Goal: Information Seeking & Learning: Learn about a topic

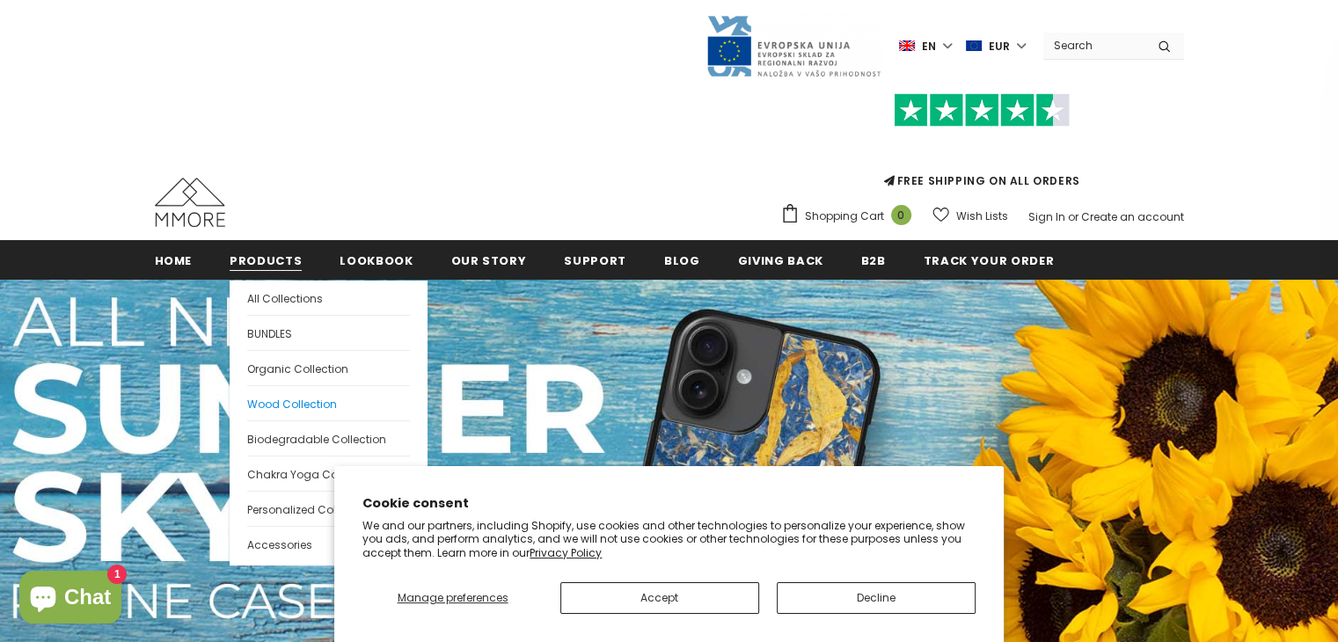
click at [288, 397] on span "Wood Collection" at bounding box center [292, 404] width 90 height 15
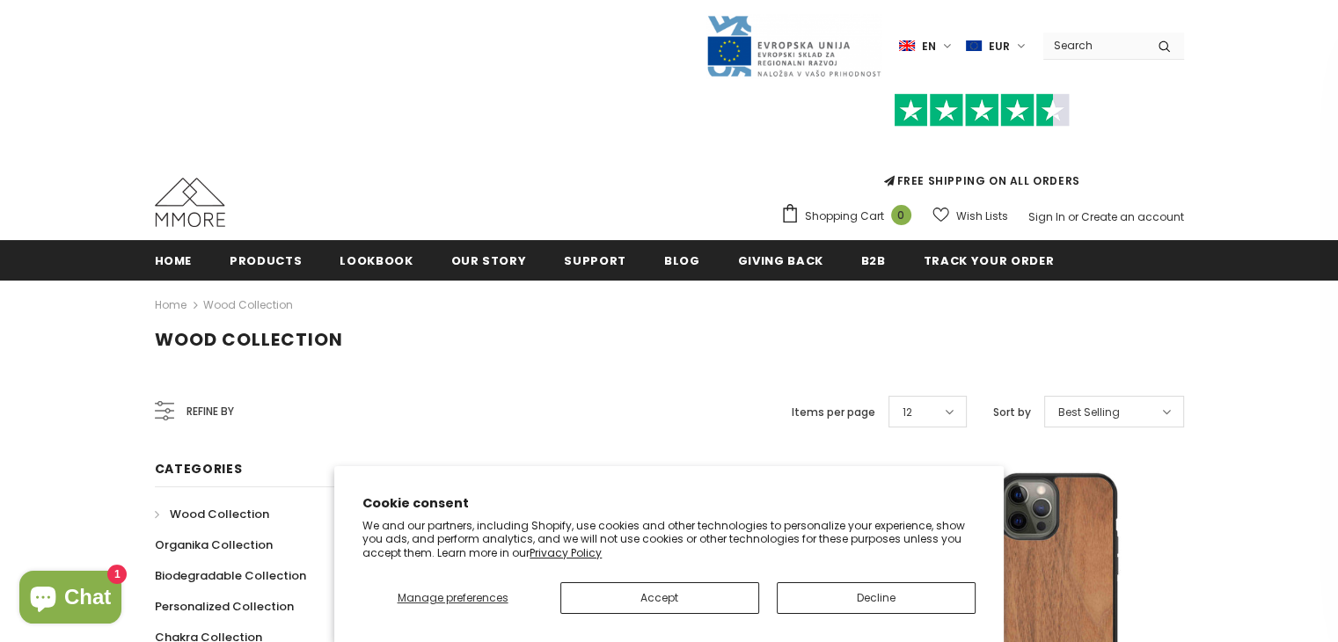
drag, startPoint x: 245, startPoint y: 243, endPoint x: 481, endPoint y: 426, distance: 298.4
click at [481, 426] on div "Refine by Items per page 12 12 16 20 24 30 50 Sort by Best Selling" at bounding box center [775, 412] width 818 height 42
drag, startPoint x: 819, startPoint y: 592, endPoint x: 832, endPoint y: 596, distance: 13.7
click at [832, 596] on button "Decline" at bounding box center [876, 598] width 199 height 32
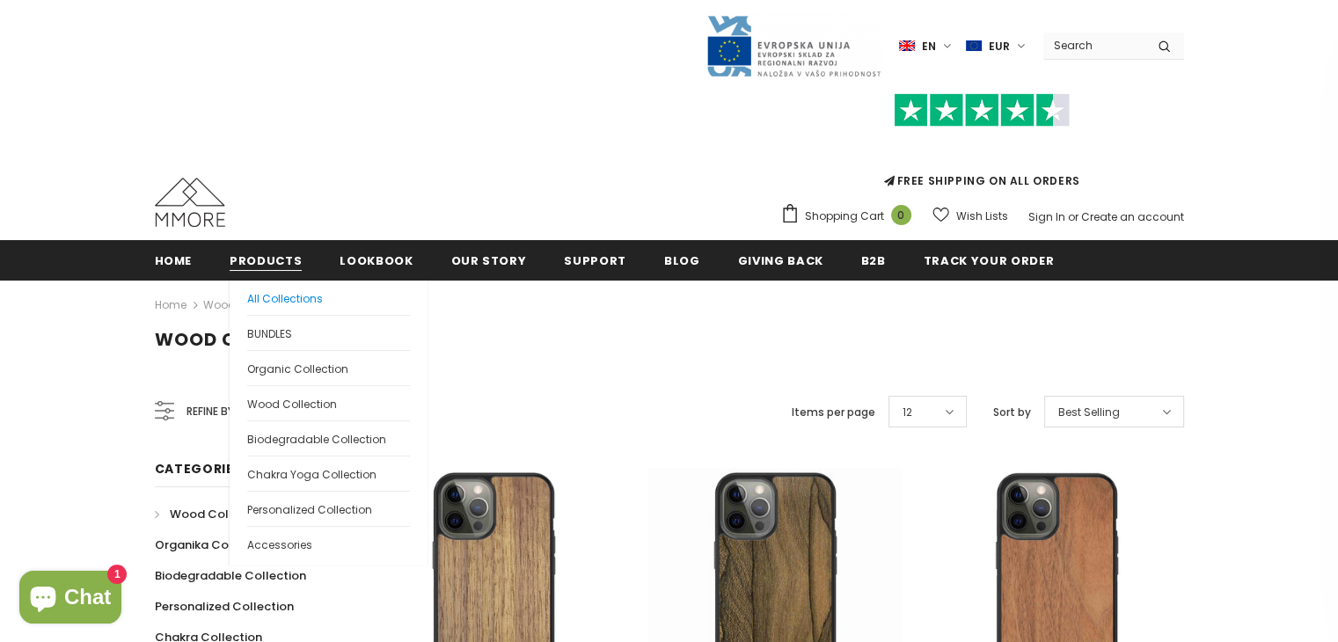
click at [277, 291] on span "All Collections" at bounding box center [285, 298] width 76 height 15
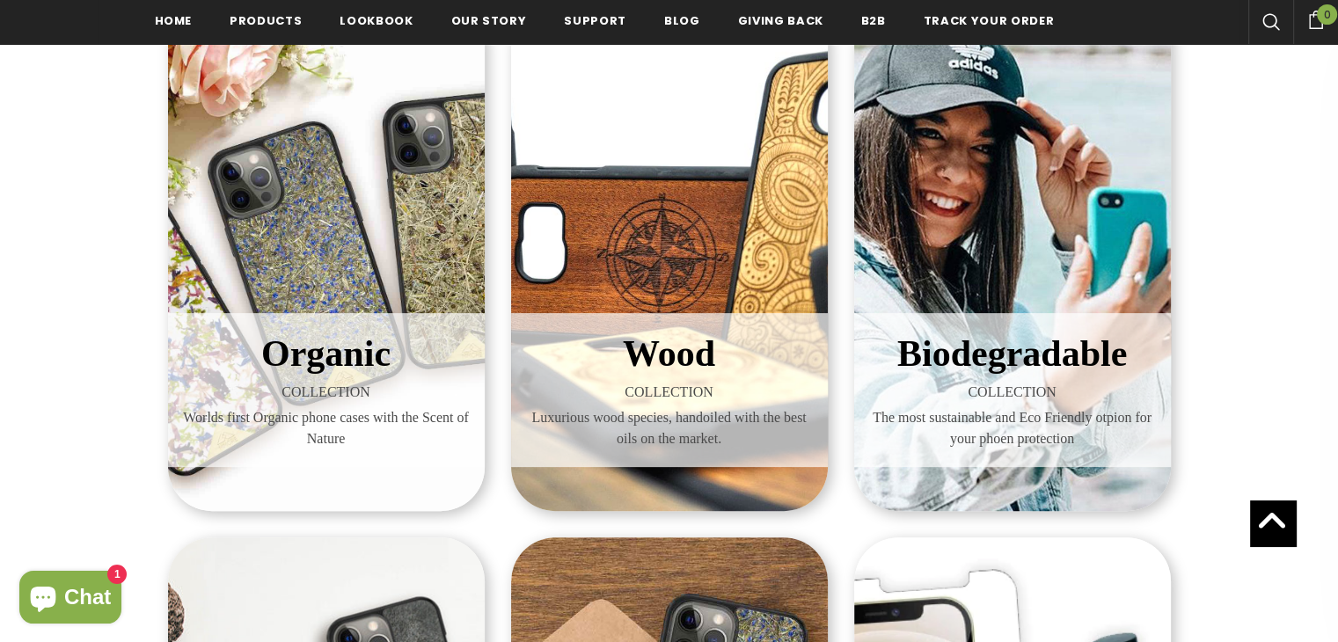
scroll to position [303, 0]
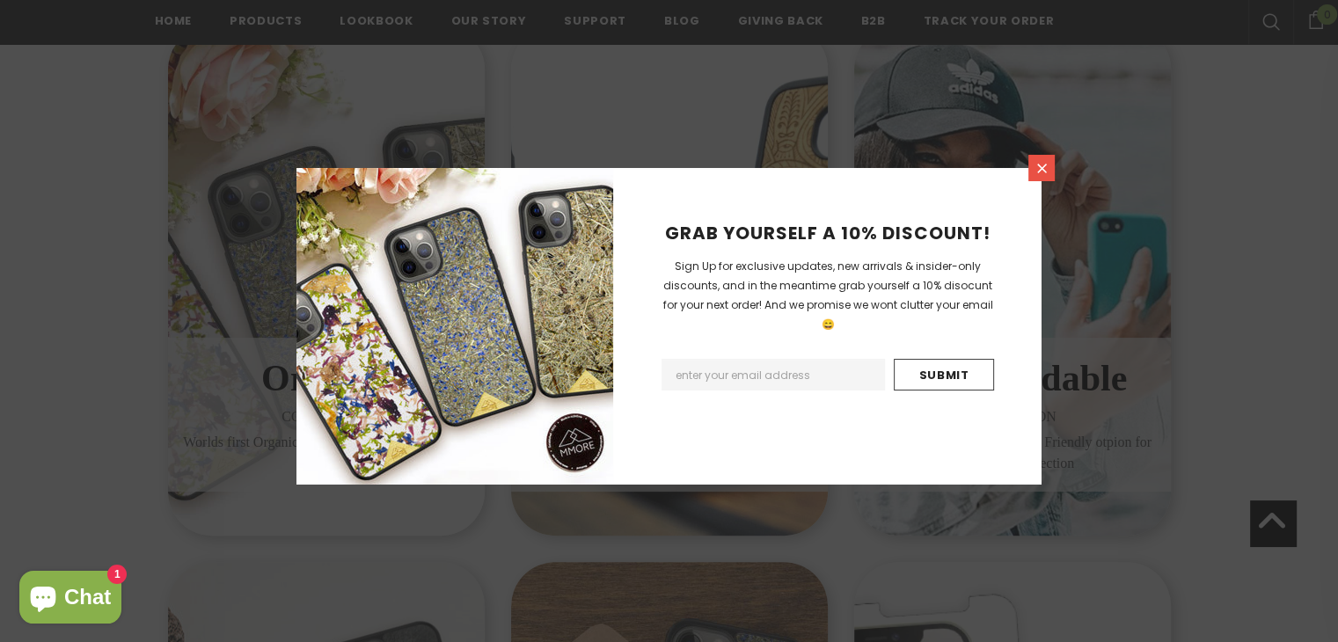
click at [1030, 167] on link at bounding box center [1041, 168] width 26 height 26
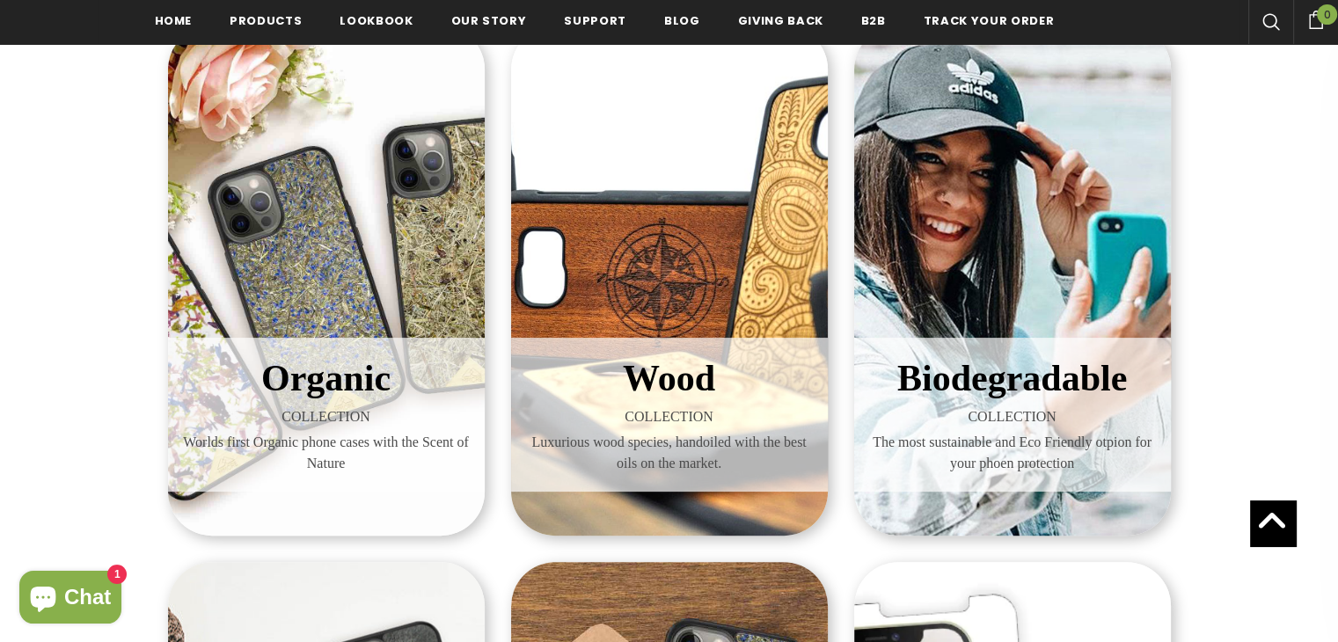
click at [353, 216] on div "Organic COLLECTION Worlds first Organic phone cases with the Scent of Nature" at bounding box center [326, 281] width 317 height 510
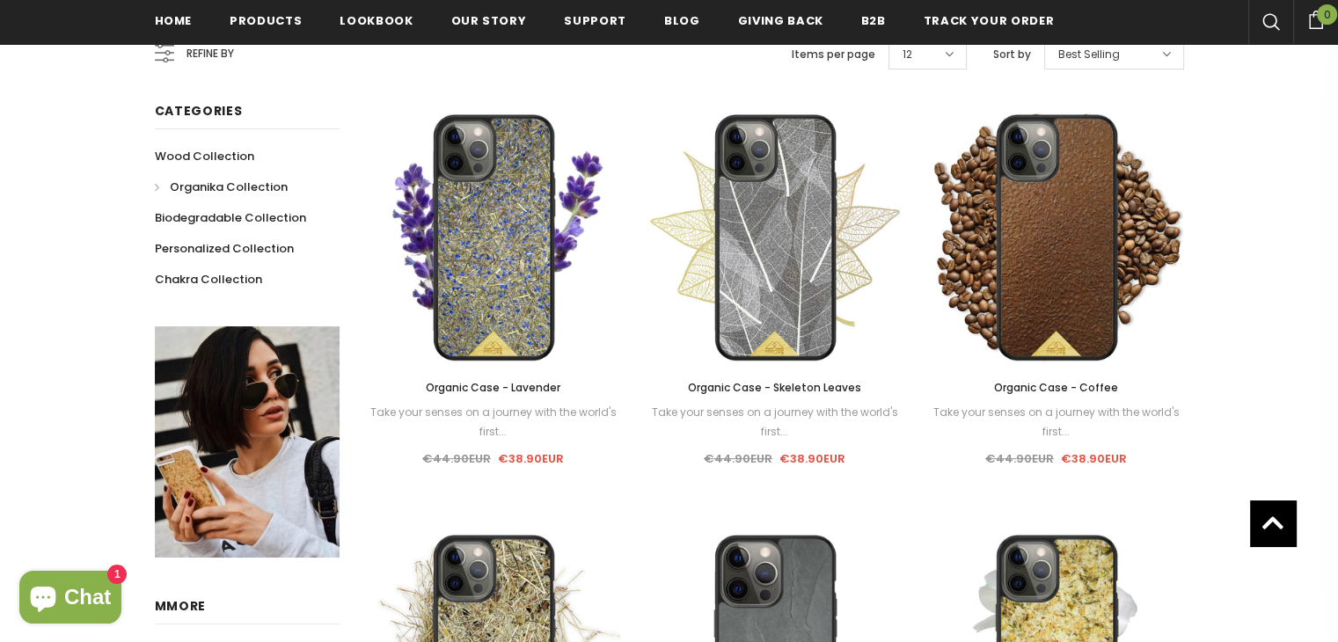
scroll to position [359, 0]
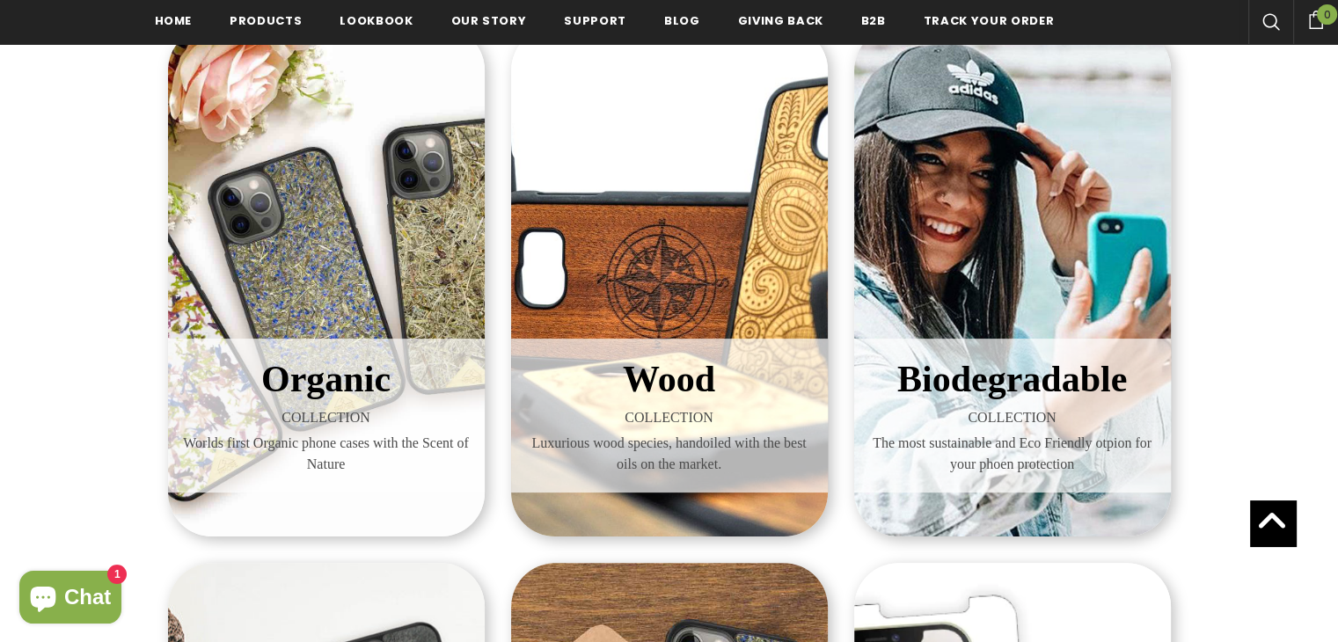
scroll to position [297, 0]
click at [1077, 178] on div "Biodegradable COLLECTION The most sustainable and Eco Friendly otpion for your …" at bounding box center [1012, 281] width 317 height 510
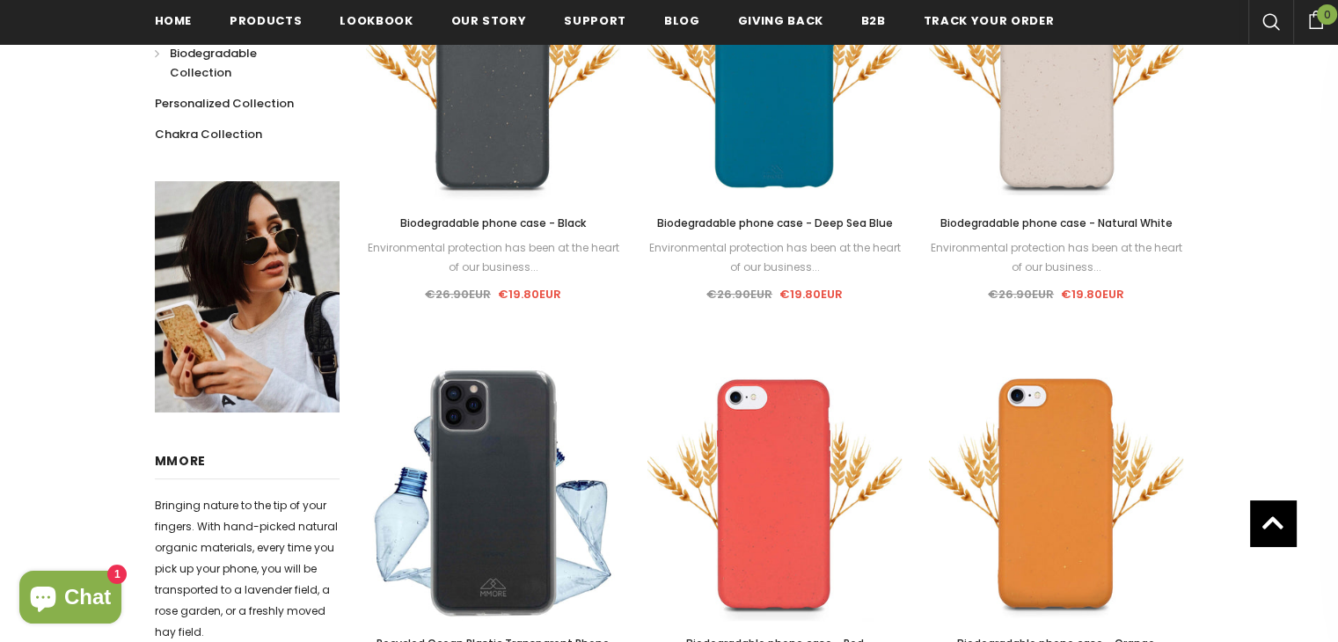
scroll to position [481, 0]
